Goal: Transaction & Acquisition: Purchase product/service

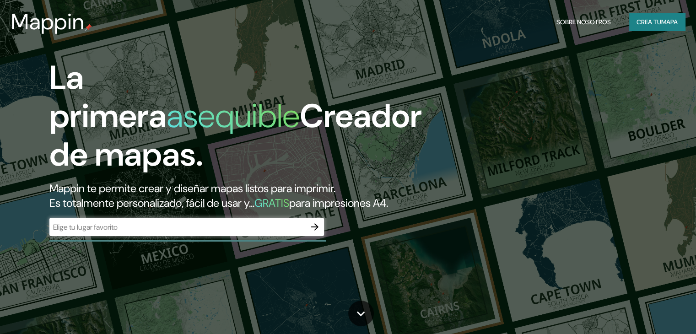
click at [201, 236] on div "​" at bounding box center [186, 227] width 274 height 18
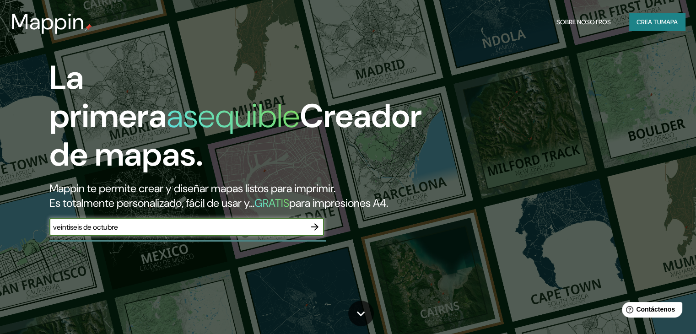
type input "veintiseis de octubre"
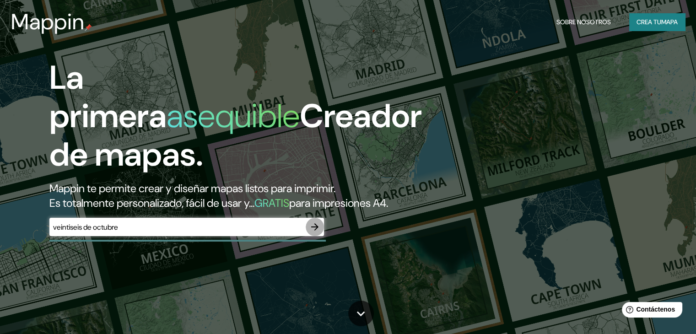
click at [313, 231] on icon "button" at bounding box center [314, 226] width 7 height 7
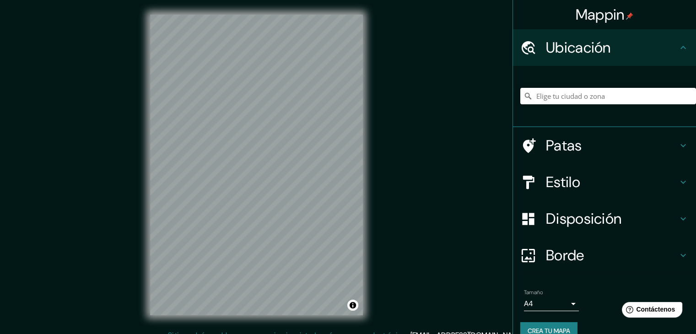
click at [314, 181] on div "© Mapbox © OpenStreetMap Improve this map" at bounding box center [256, 165] width 242 height 330
click at [558, 186] on font "Estilo" at bounding box center [563, 181] width 34 height 19
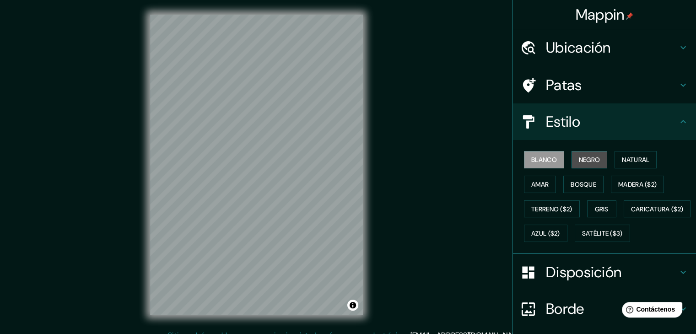
click at [587, 159] on font "Negro" at bounding box center [589, 160] width 21 height 8
click at [542, 159] on font "Blanco" at bounding box center [544, 160] width 26 height 8
click at [624, 162] on font "Natural" at bounding box center [635, 160] width 27 height 8
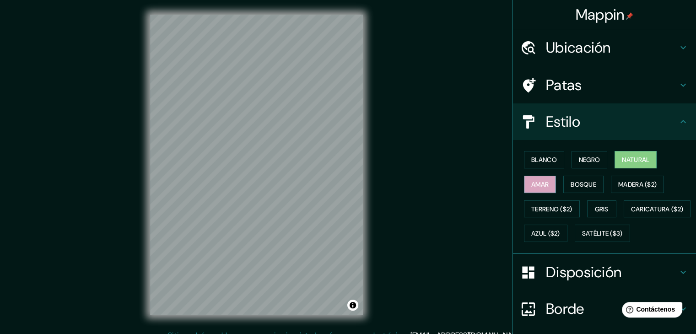
click at [531, 185] on font "Amar" at bounding box center [539, 184] width 17 height 8
click at [563, 188] on button "Bosque" at bounding box center [583, 184] width 40 height 17
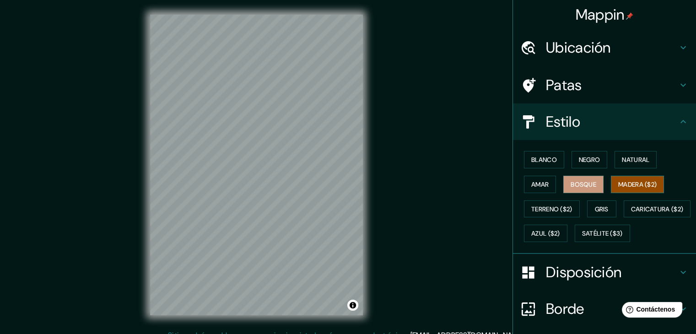
click at [631, 185] on font "Madera ($2)" at bounding box center [637, 184] width 38 height 8
click at [633, 173] on div "Blanco Negro Natural Amar Bosque Madera ($2) Terreno ($2) Gris Caricatura ($2) …" at bounding box center [608, 196] width 176 height 98
click at [587, 210] on button "Gris" at bounding box center [601, 208] width 29 height 17
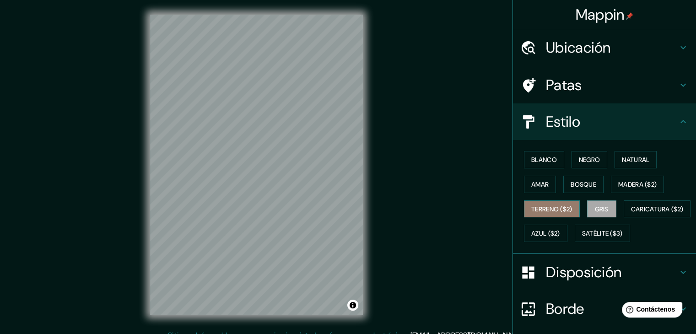
click at [542, 212] on font "Terreno ($2)" at bounding box center [551, 209] width 41 height 12
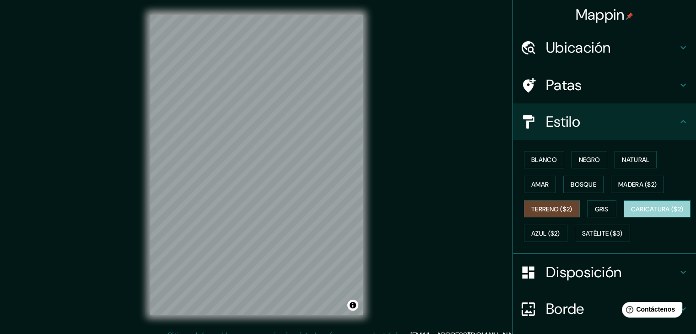
click at [631, 213] on font "Caricatura ($2)" at bounding box center [657, 209] width 53 height 8
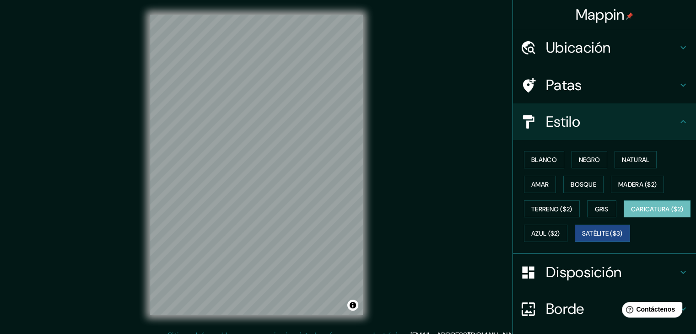
click at [582, 239] on font "Satélite ($3)" at bounding box center [602, 233] width 41 height 12
click at [623, 218] on button "Caricatura ($2)" at bounding box center [656, 208] width 67 height 17
click at [575, 242] on button "Satélite ($3)" at bounding box center [602, 233] width 55 height 17
click at [560, 233] on font "Azul ($2)" at bounding box center [545, 234] width 29 height 8
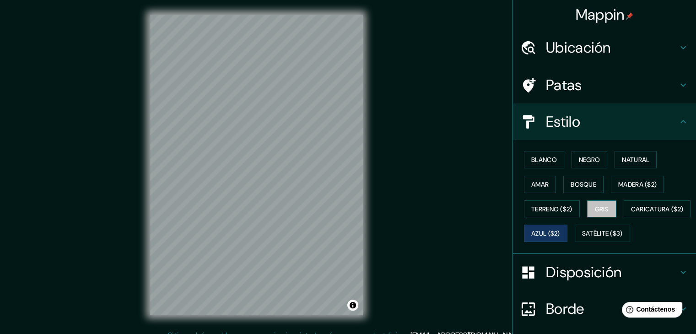
click at [588, 215] on button "Gris" at bounding box center [601, 208] width 29 height 17
click at [632, 191] on button "Madera ($2)" at bounding box center [637, 184] width 53 height 17
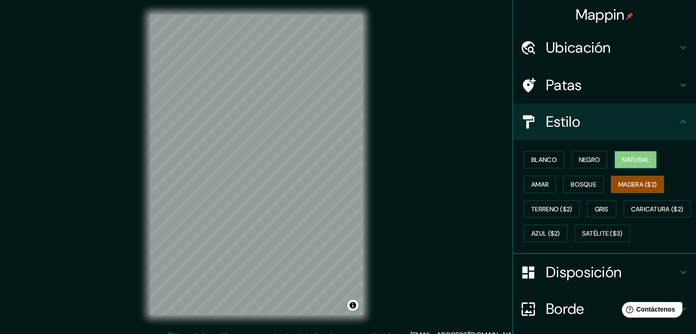
click at [628, 161] on font "Natural" at bounding box center [635, 160] width 27 height 8
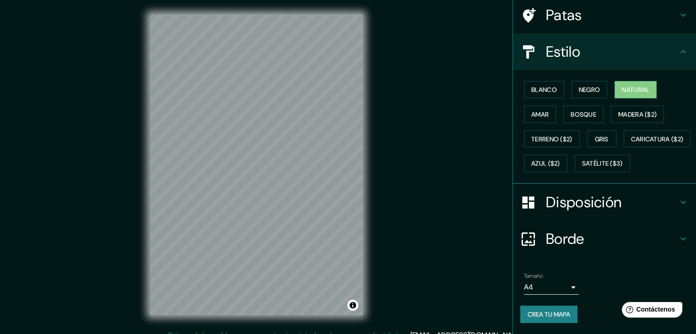
scroll to position [92, 0]
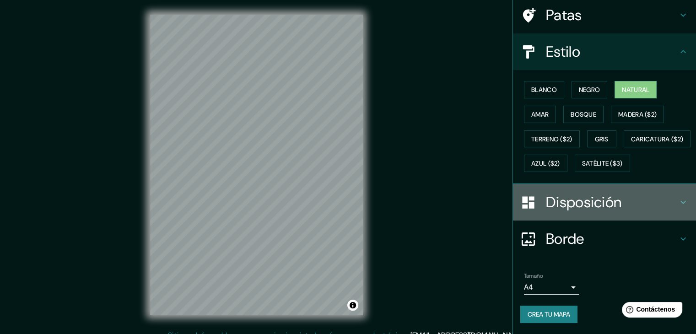
click at [585, 207] on font "Disposición" at bounding box center [583, 202] width 75 height 19
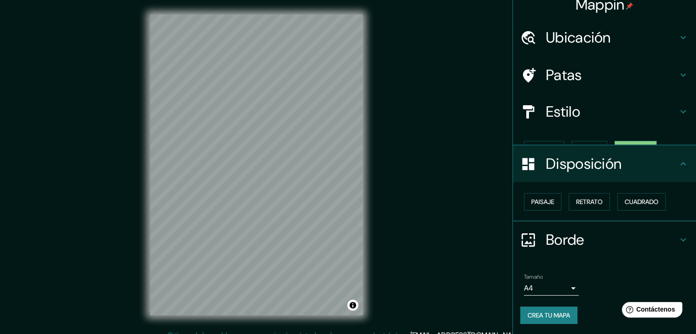
scroll to position [0, 0]
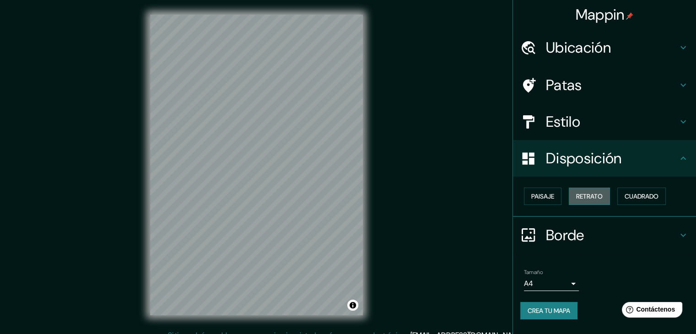
click at [579, 193] on font "Retrato" at bounding box center [589, 196] width 27 height 8
click at [529, 195] on button "Paisaje" at bounding box center [543, 196] width 38 height 17
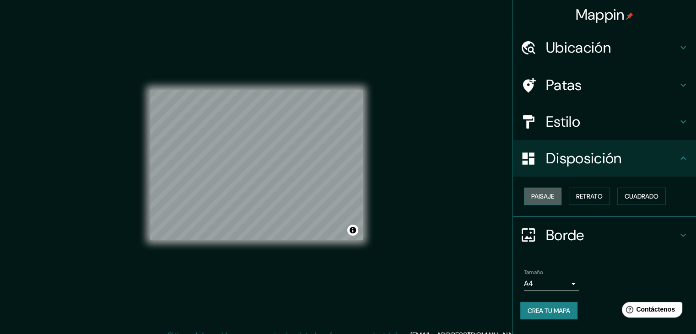
click at [529, 195] on button "Paisaje" at bounding box center [543, 196] width 38 height 17
click at [657, 200] on font "Cuadrado" at bounding box center [641, 196] width 34 height 12
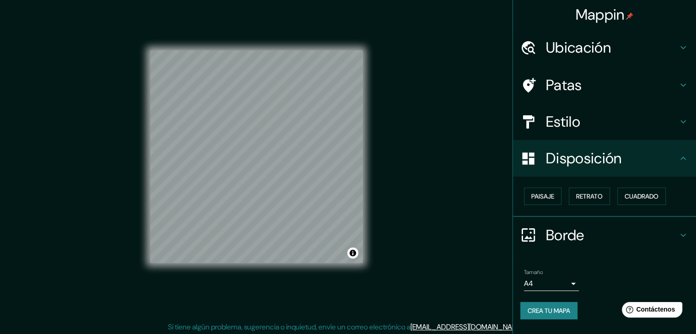
scroll to position [11, 0]
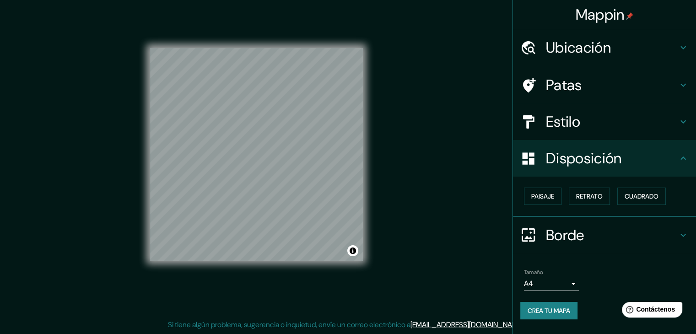
click at [677, 233] on h4 "Borde" at bounding box center [612, 235] width 132 height 18
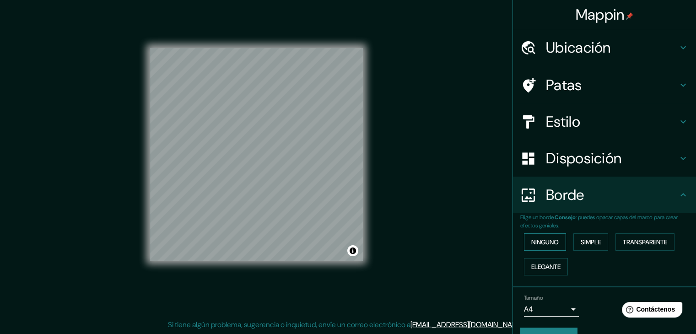
click at [534, 245] on font "Ninguno" at bounding box center [544, 242] width 27 height 8
click at [588, 246] on font "Simple" at bounding box center [590, 242] width 20 height 8
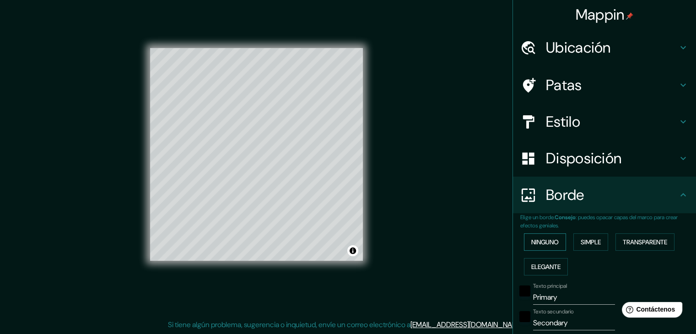
click at [538, 238] on font "Ninguno" at bounding box center [544, 242] width 27 height 8
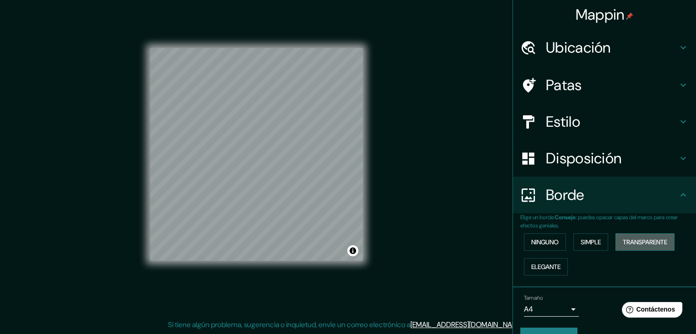
drag, startPoint x: 646, startPoint y: 238, endPoint x: 617, endPoint y: 234, distance: 29.6
click at [646, 238] on font "Transparente" at bounding box center [645, 242] width 44 height 8
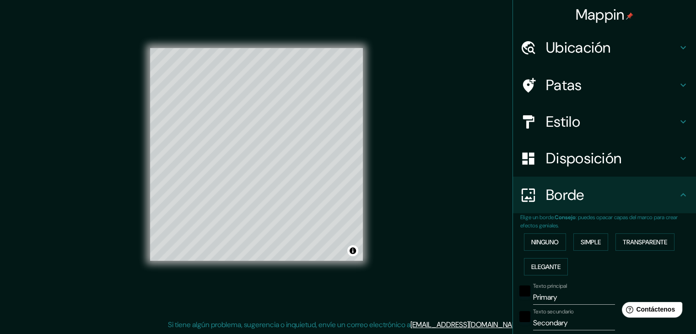
click at [536, 231] on div "Ninguno Simple Transparente Elegante" at bounding box center [608, 254] width 176 height 49
click at [540, 243] on font "Ninguno" at bounding box center [544, 242] width 27 height 8
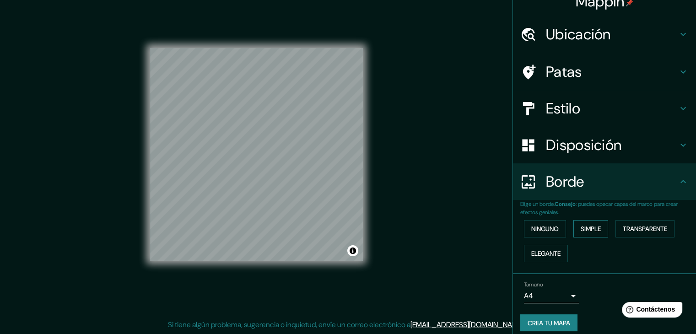
scroll to position [21, 0]
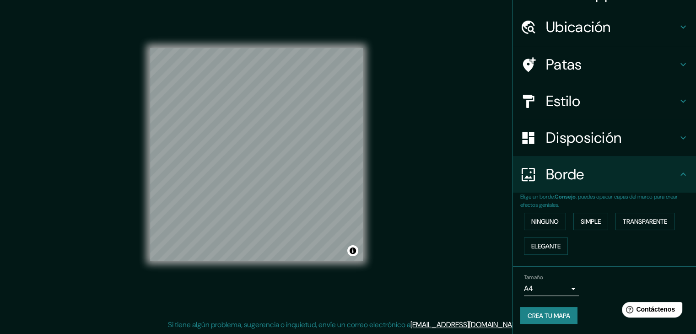
click at [538, 282] on body "Mappin Ubicación Patas Estilo Disposición Borde Elige un borde. Consejo : puede…" at bounding box center [348, 156] width 696 height 334
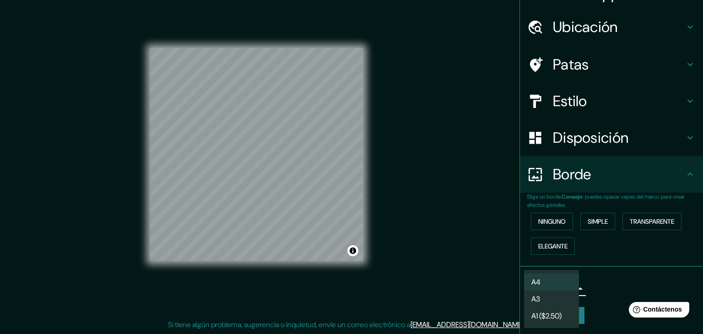
click at [596, 285] on div at bounding box center [351, 167] width 703 height 334
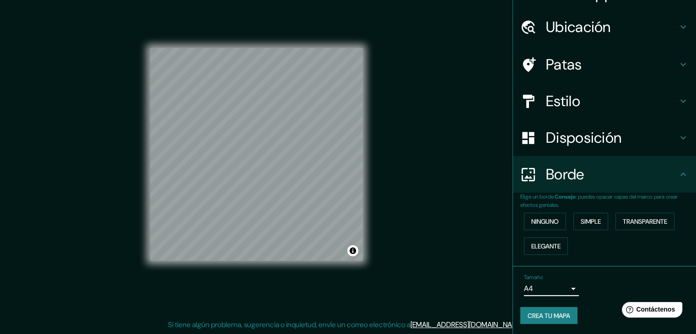
click at [559, 138] on font "Disposición" at bounding box center [583, 137] width 75 height 19
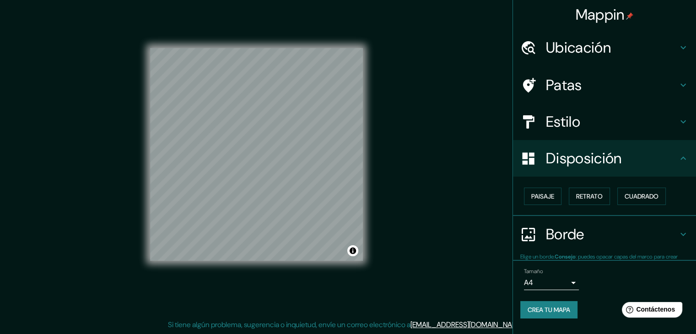
scroll to position [0, 0]
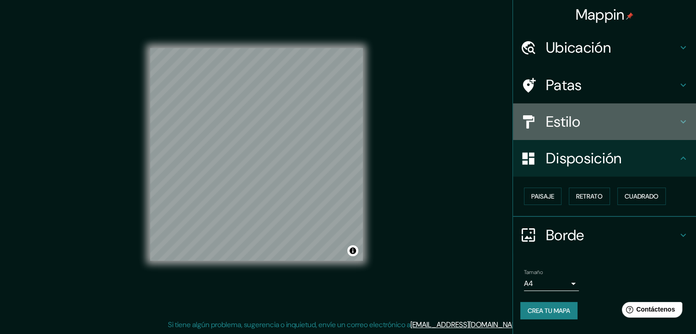
click at [565, 121] on font "Estilo" at bounding box center [563, 121] width 34 height 19
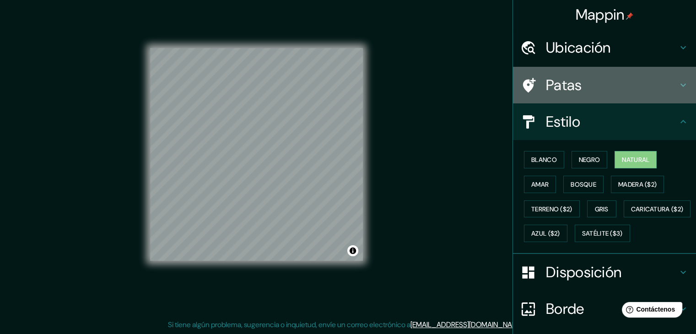
click at [587, 89] on h4 "Patas" at bounding box center [612, 85] width 132 height 18
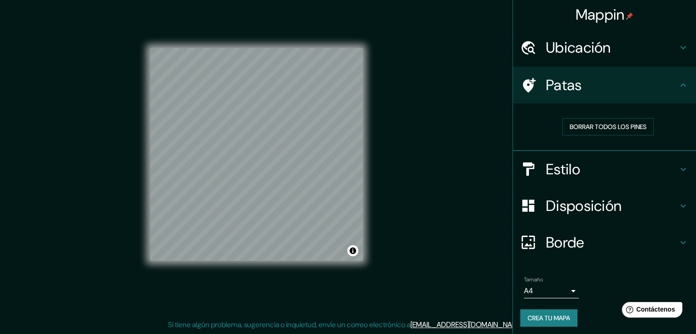
click at [622, 55] on h4 "Ubicación" at bounding box center [612, 47] width 132 height 18
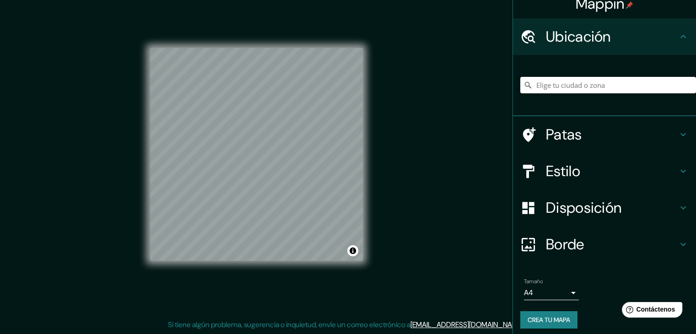
scroll to position [16, 0]
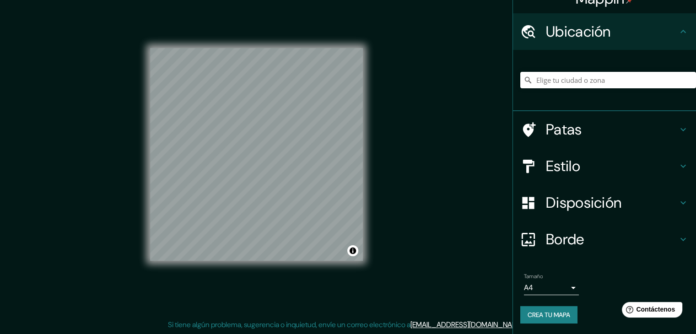
click at [549, 312] on font "Crea tu mapa" at bounding box center [548, 315] width 43 height 8
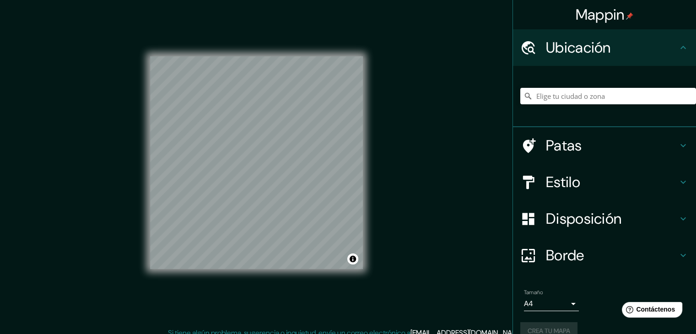
scroll to position [0, 0]
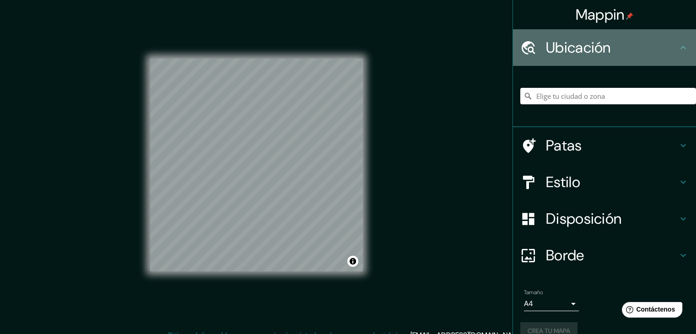
click at [679, 50] on icon at bounding box center [682, 47] width 11 height 11
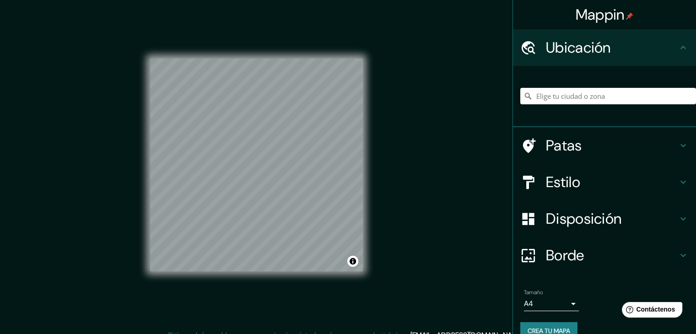
click at [677, 49] on icon at bounding box center [682, 47] width 11 height 11
click at [677, 48] on icon at bounding box center [682, 47] width 11 height 11
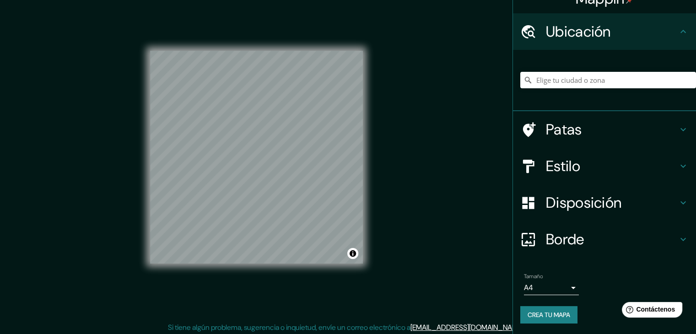
scroll to position [11, 0]
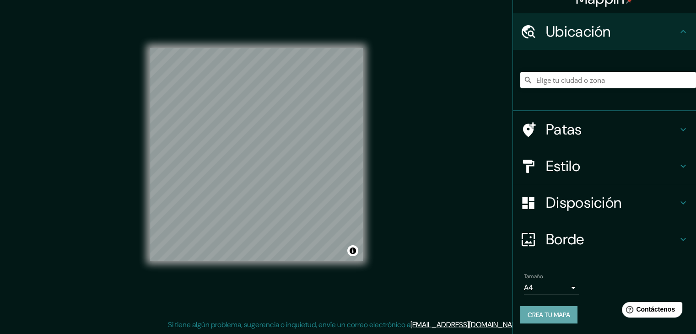
click at [558, 312] on font "Crea tu mapa" at bounding box center [548, 315] width 43 height 8
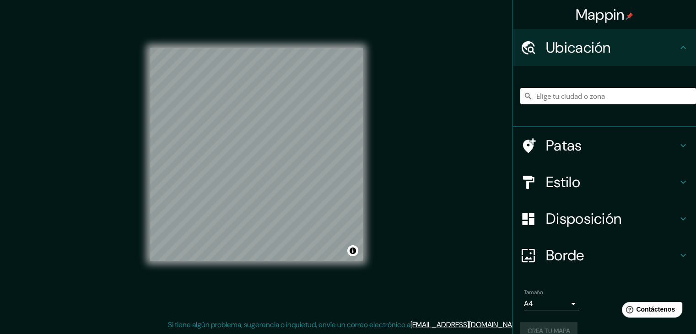
scroll to position [16, 0]
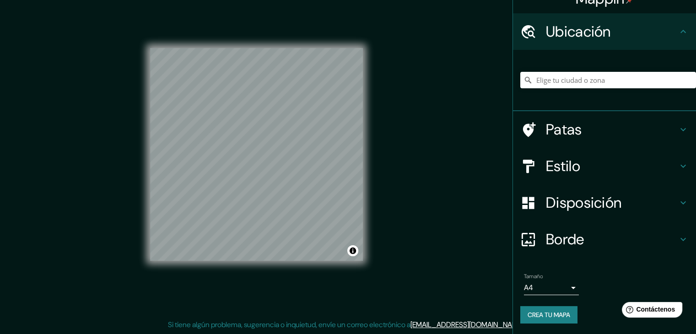
click at [677, 34] on icon at bounding box center [682, 31] width 11 height 11
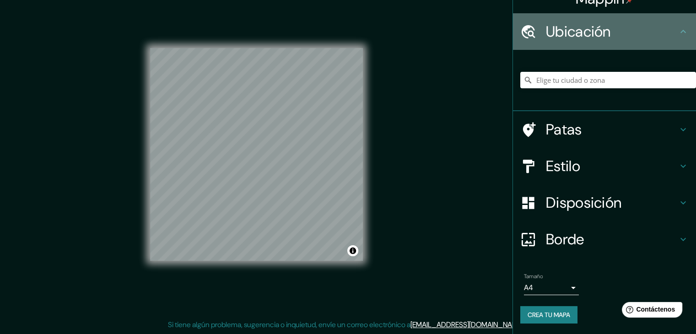
click at [677, 34] on icon at bounding box center [682, 31] width 11 height 11
click at [677, 33] on icon at bounding box center [682, 31] width 11 height 11
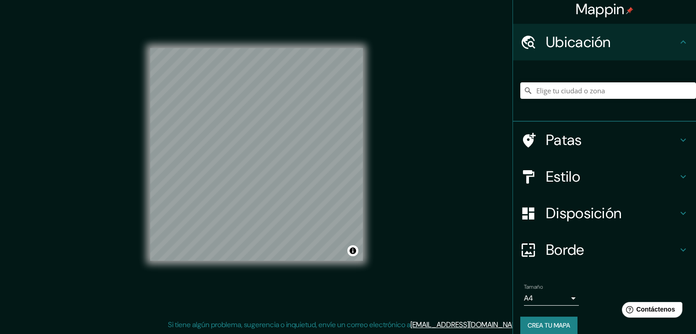
scroll to position [0, 0]
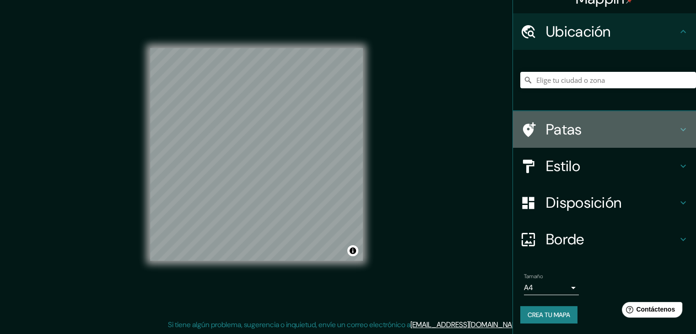
click at [669, 124] on h4 "Patas" at bounding box center [612, 129] width 132 height 18
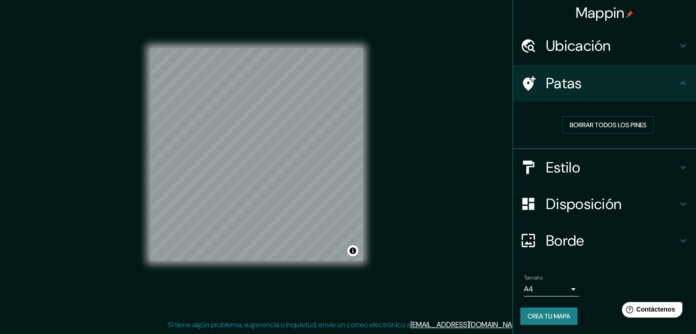
scroll to position [2, 0]
click at [680, 82] on icon at bounding box center [682, 82] width 5 height 3
click at [614, 123] on font "Borrar todos los pines" at bounding box center [607, 124] width 77 height 8
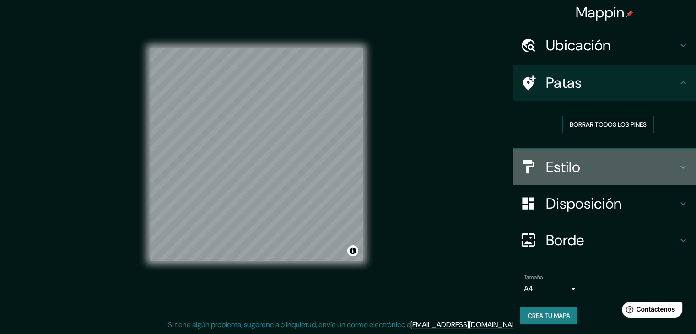
click at [687, 161] on div "Estilo" at bounding box center [604, 167] width 183 height 37
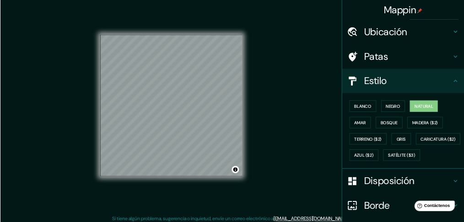
scroll to position [0, 0]
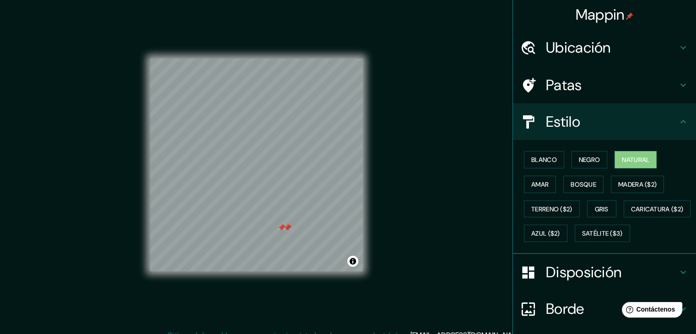
click at [585, 80] on h4 "Patas" at bounding box center [612, 85] width 132 height 18
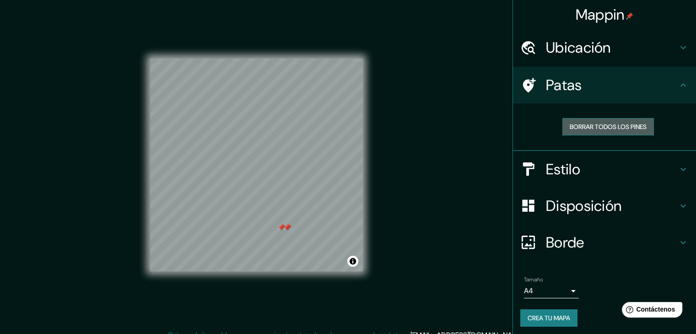
click at [596, 127] on font "Borrar todos los pines" at bounding box center [607, 127] width 77 height 8
click at [453, 88] on div "Mappin Ubicación Patas Borrar todos los pines Estilo Disposición Borde Elige un…" at bounding box center [348, 172] width 696 height 344
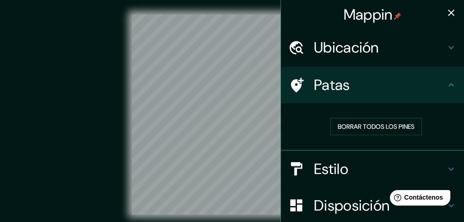
click at [446, 15] on icon "button" at bounding box center [451, 12] width 11 height 11
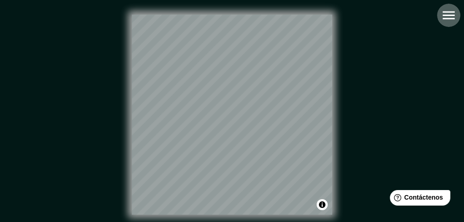
click at [448, 11] on icon "button" at bounding box center [448, 15] width 16 height 16
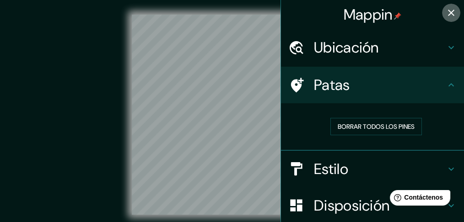
click at [451, 11] on icon "button" at bounding box center [451, 12] width 11 height 11
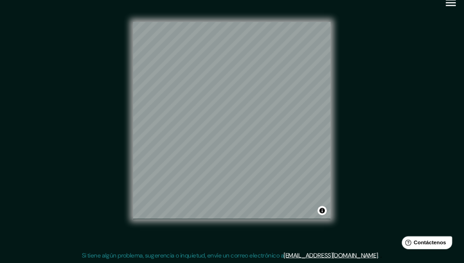
scroll to position [12, 0]
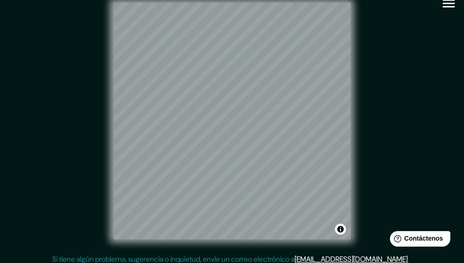
click at [403, 68] on div "© Mapbox © OpenStreetMap Improve this map" at bounding box center [232, 121] width 418 height 237
click at [403, 67] on div "© Mapbox © OpenStreetMap Improve this map" at bounding box center [232, 121] width 418 height 237
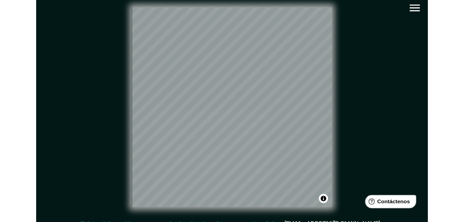
scroll to position [0, 0]
